Goal: Task Accomplishment & Management: Complete application form

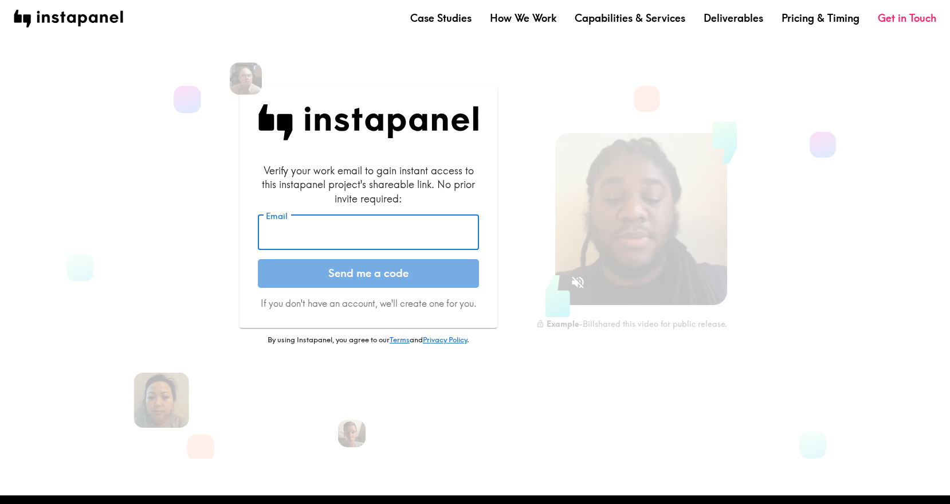
click at [412, 242] on input "Email" at bounding box center [368, 233] width 221 height 36
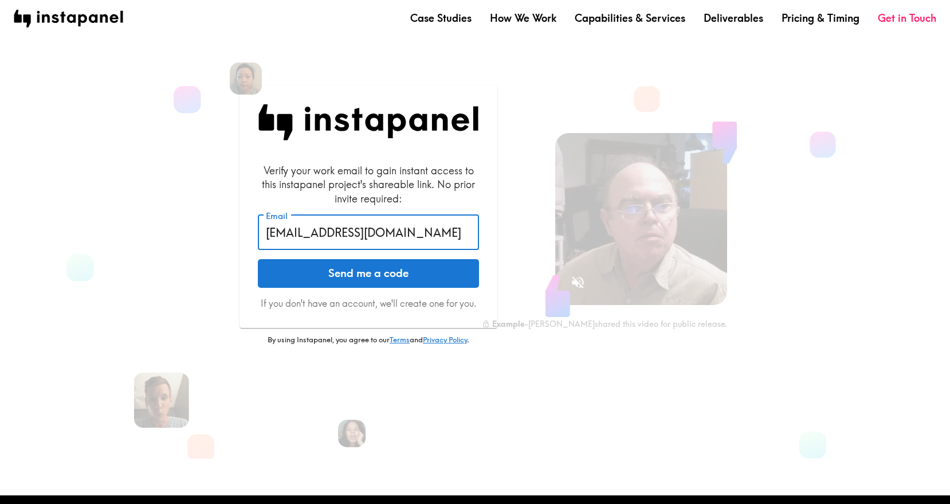
type input "[EMAIL_ADDRESS][DOMAIN_NAME]"
click at [258, 259] on button "Send me a code" at bounding box center [368, 273] width 221 height 29
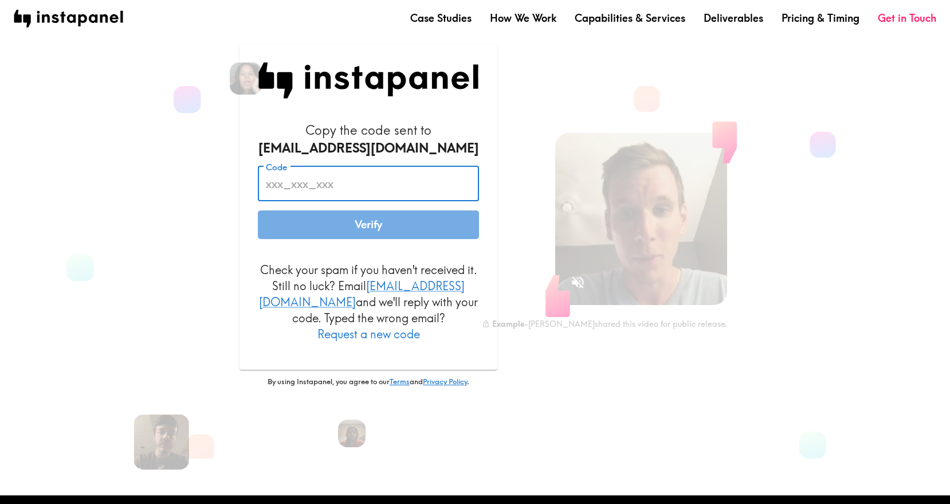
click at [386, 190] on input "Code" at bounding box center [368, 184] width 221 height 36
paste input "rLi_5k4_jeR"
type input "rLi_5k4_jeR"
click at [382, 227] on button "Verify" at bounding box center [368, 224] width 221 height 29
